Goal: Book appointment/travel/reservation

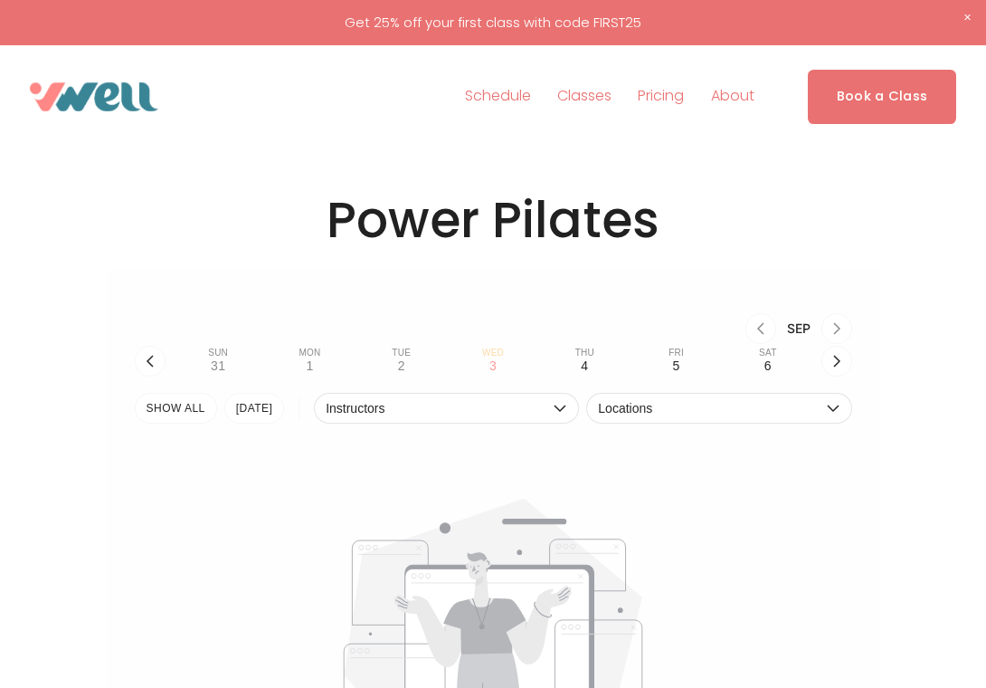
click at [0, 0] on span "Pilates" at bounding box center [0, 0] width 0 height 0
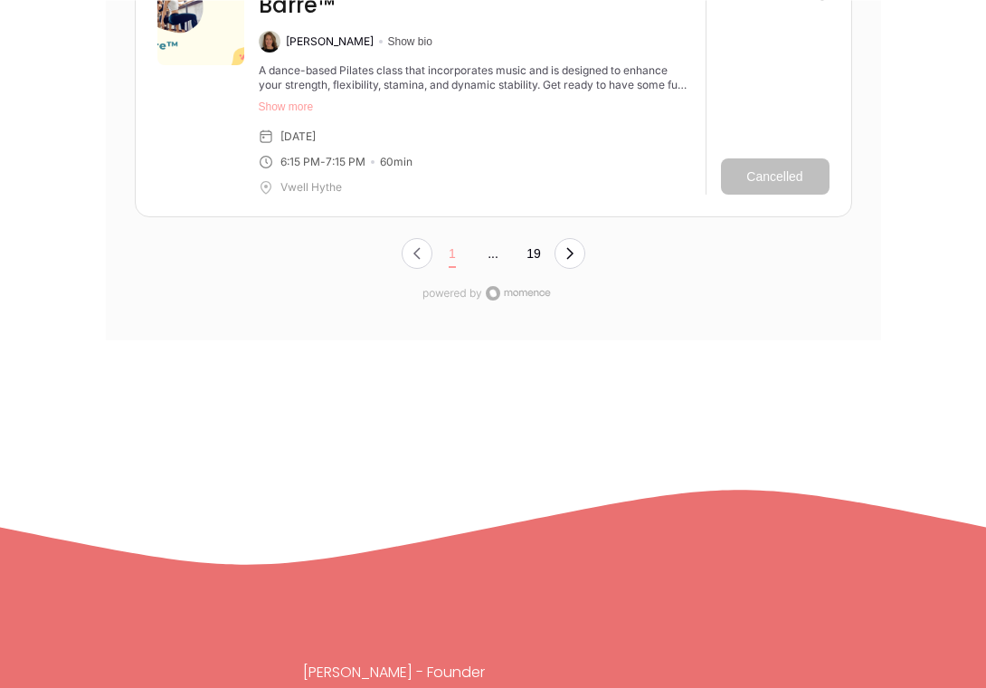
scroll to position [6857, 0]
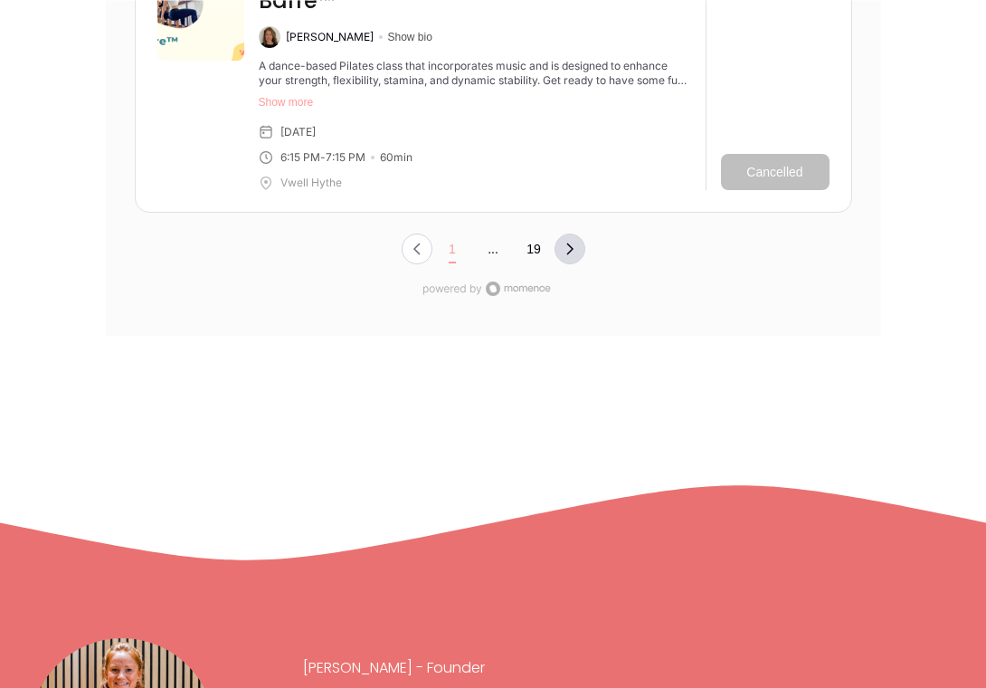
click at [569, 242] on icon "Next Page, Page 0" at bounding box center [570, 249] width 14 height 14
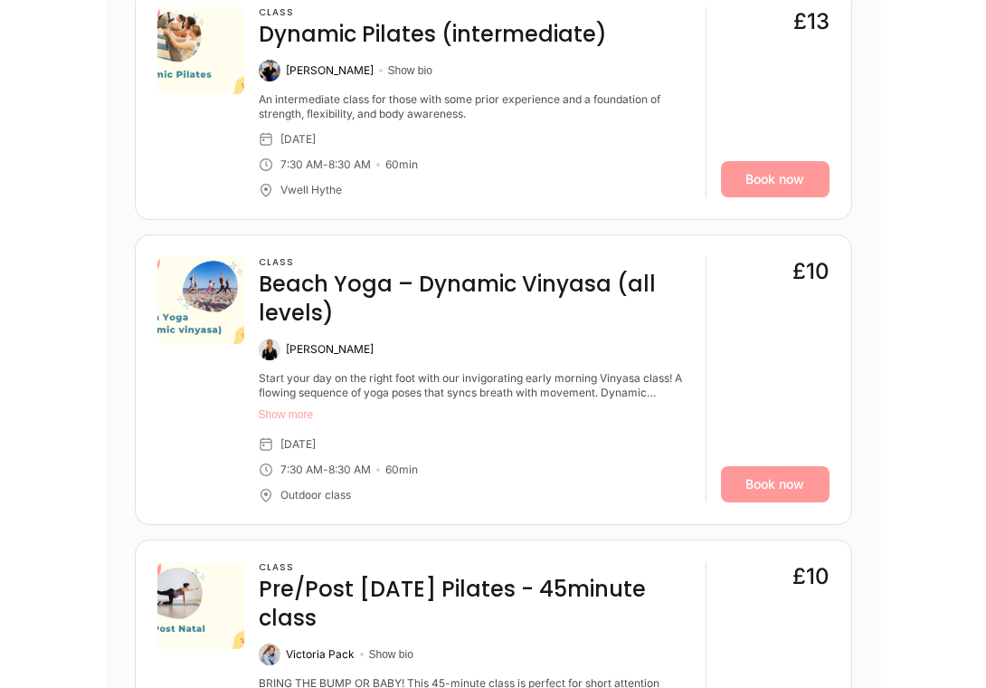
scroll to position [4854, 0]
click at [294, 421] on button "Show more" at bounding box center [475, 413] width 433 height 14
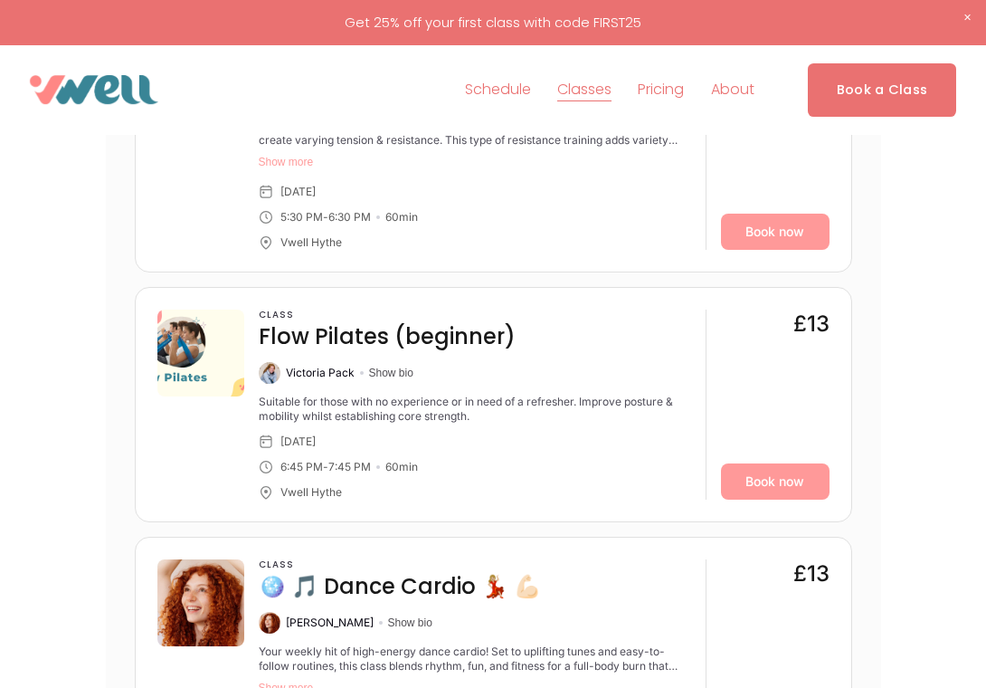
scroll to position [3990, 0]
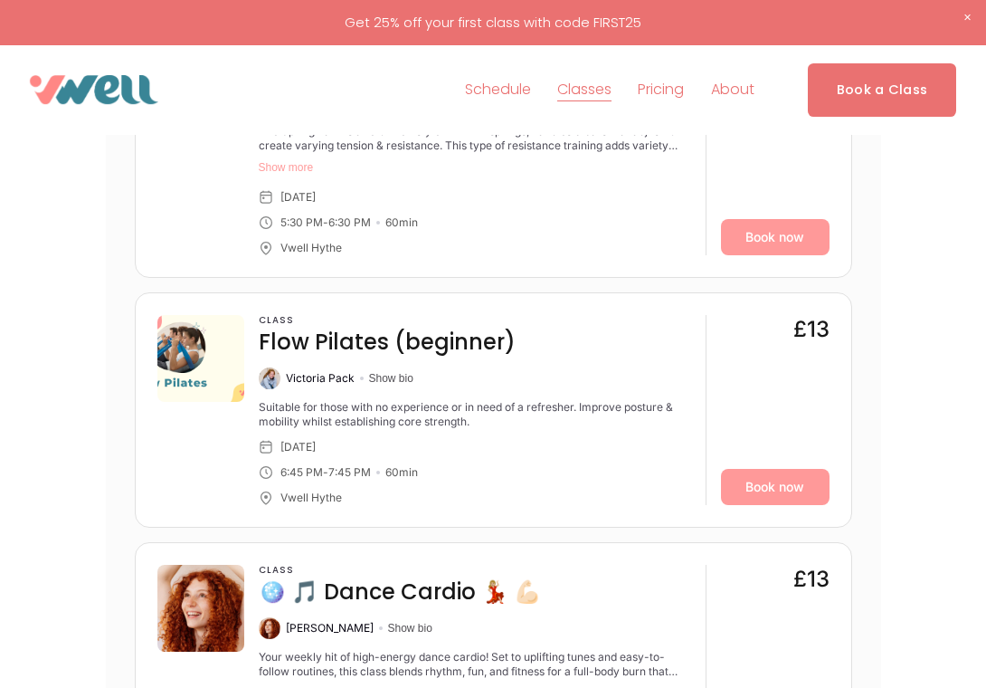
click at [501, 91] on link "Schedule" at bounding box center [498, 89] width 66 height 29
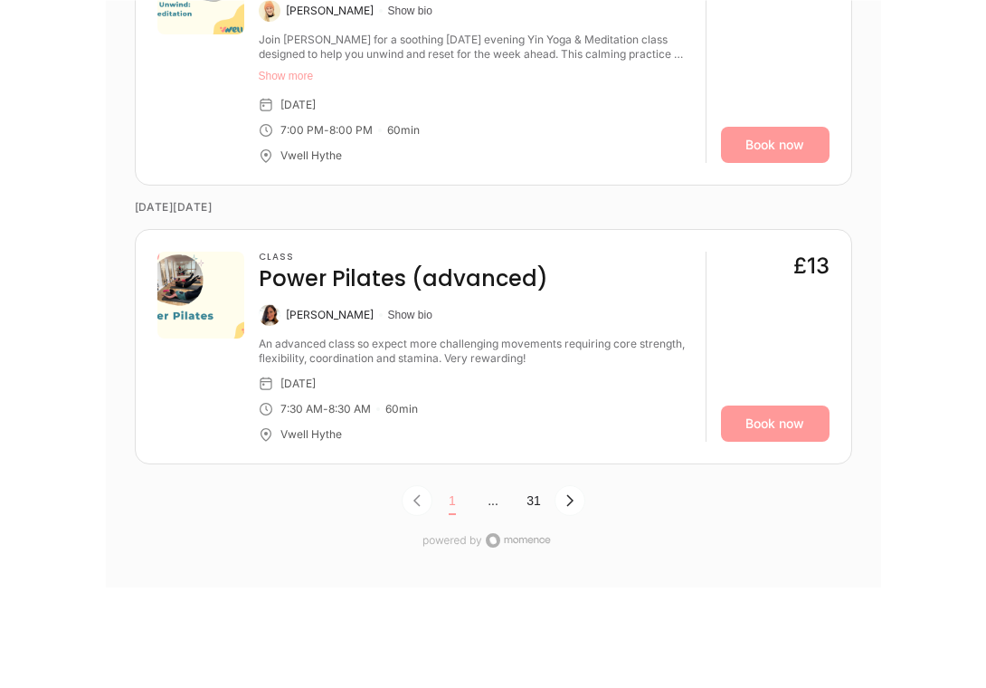
scroll to position [5841, 0]
